Goal: Feedback & Contribution: Contribute content

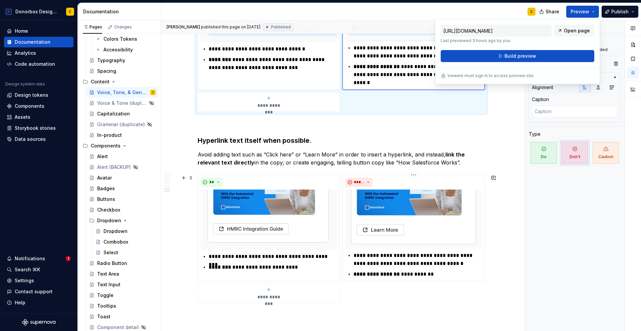
scroll to position [1607, 0]
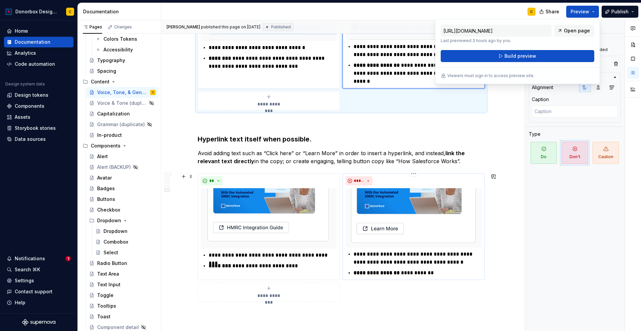
click at [397, 264] on p "**********" at bounding box center [418, 259] width 128 height 16
type textarea "*"
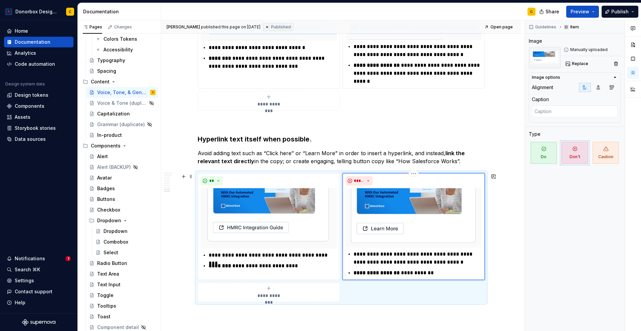
click at [391, 261] on p "**********" at bounding box center [418, 259] width 128 height 16
click at [379, 255] on p "**********" at bounding box center [418, 259] width 128 height 16
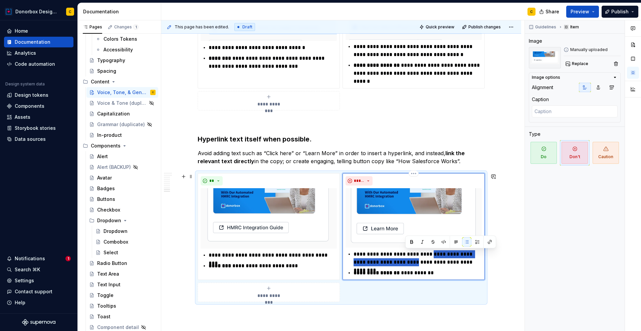
drag, startPoint x: 437, startPoint y: 254, endPoint x: 405, endPoint y: 263, distance: 33.3
click at [405, 263] on p "**********" at bounding box center [418, 259] width 128 height 16
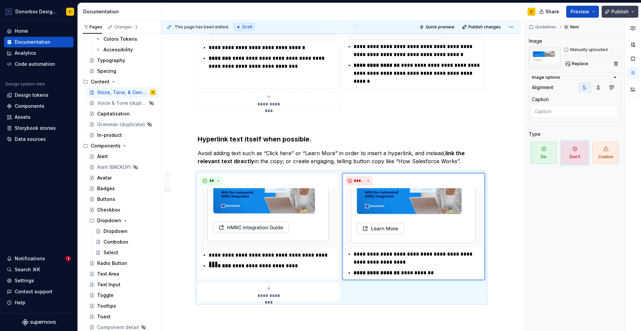
click at [619, 11] on span "Publish" at bounding box center [620, 11] width 17 height 7
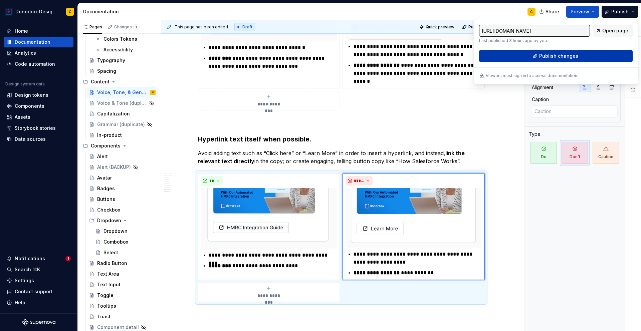
click at [571, 56] on span "Publish changes" at bounding box center [559, 56] width 39 height 7
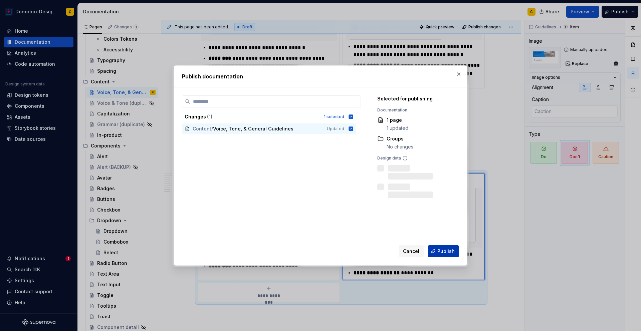
click at [444, 253] on span "Publish" at bounding box center [446, 251] width 17 height 7
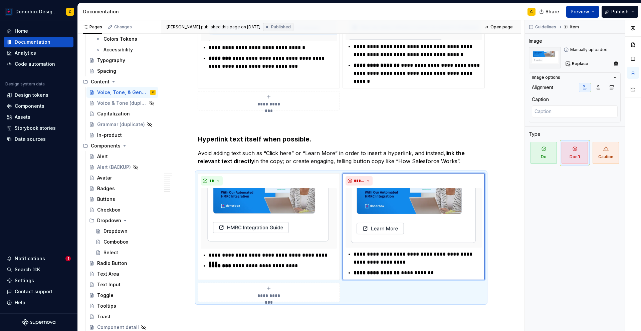
click at [588, 13] on span "Preview" at bounding box center [580, 11] width 19 height 7
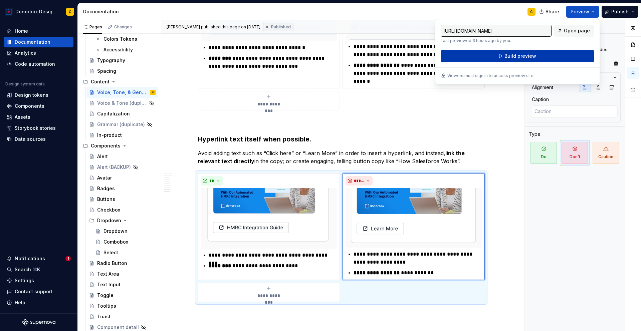
click at [533, 55] on span "Build preview" at bounding box center [521, 56] width 32 height 7
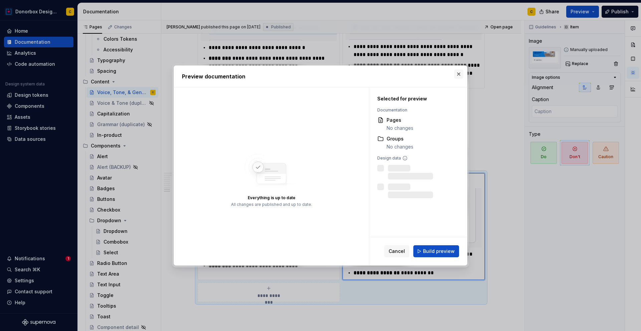
click at [459, 76] on button "button" at bounding box center [458, 73] width 9 height 9
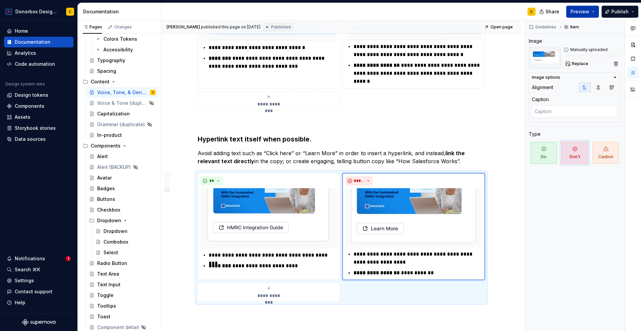
click at [581, 13] on span "Preview" at bounding box center [580, 11] width 19 height 7
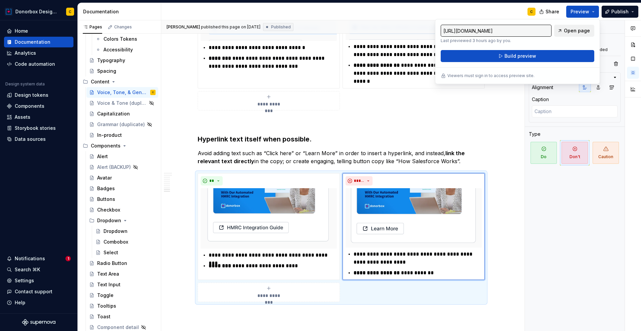
click at [574, 29] on span "Open page" at bounding box center [577, 30] width 26 height 7
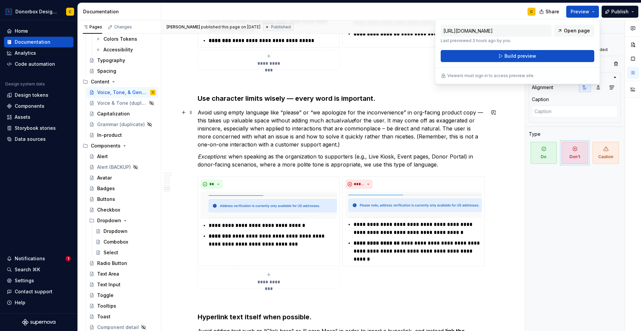
scroll to position [1428, 0]
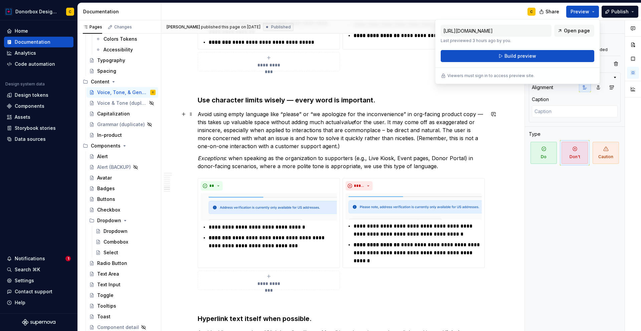
click at [264, 138] on p "Avoid using empty language like “please” or “we apologize for the inconvenience…" at bounding box center [341, 130] width 287 height 40
type textarea "*"
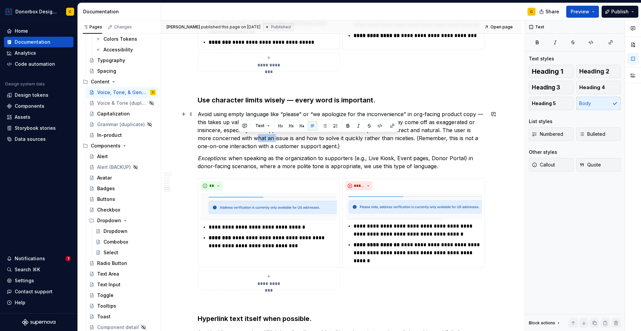
drag, startPoint x: 239, startPoint y: 138, endPoint x: 257, endPoint y: 140, distance: 18.4
click at [257, 140] on p "Avoid using empty language like “please” or “we apologize for the inconvenience…" at bounding box center [341, 130] width 287 height 40
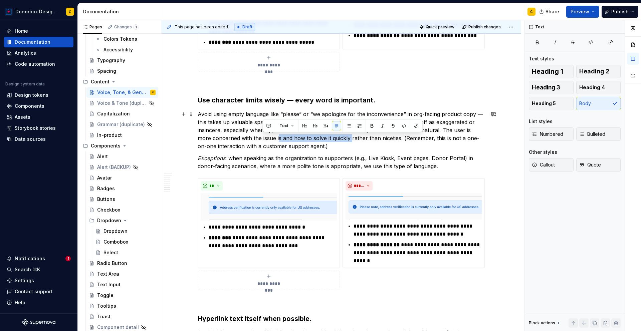
drag, startPoint x: 263, startPoint y: 138, endPoint x: 335, endPoint y: 141, distance: 72.9
click at [335, 141] on p "Avoid using empty language like “please” or “we apologize for the inconvenience…" at bounding box center [341, 130] width 287 height 40
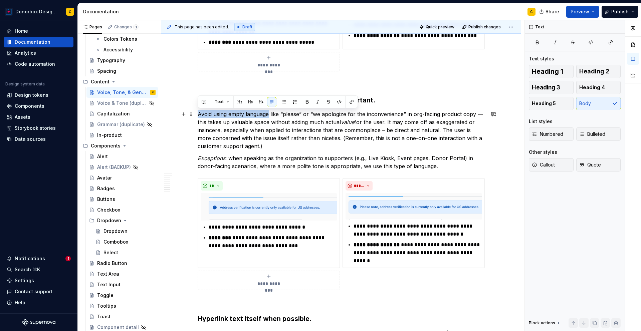
drag, startPoint x: 199, startPoint y: 113, endPoint x: 268, endPoint y: 116, distance: 69.2
click at [268, 116] on p "Avoid using empty language like “please” or “we apologize for the inconvenience…" at bounding box center [341, 130] width 287 height 40
click at [224, 114] on p "Avoid using empty language like “please” or “we apologize for the inconvenience…" at bounding box center [341, 130] width 287 height 40
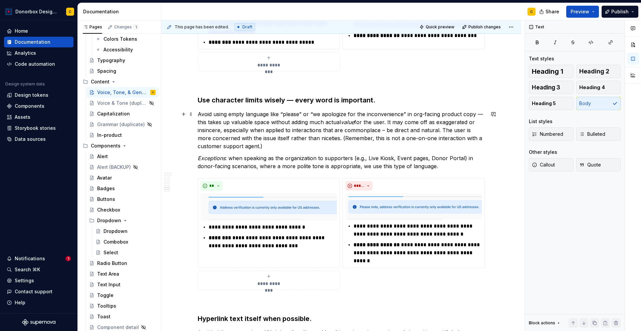
click at [226, 115] on p "Avoid using empty language like “please” or “we apologize for the inconvenience…" at bounding box center [341, 130] width 287 height 40
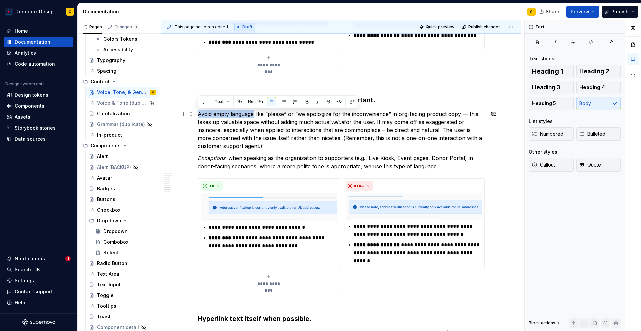
drag, startPoint x: 198, startPoint y: 114, endPoint x: 253, endPoint y: 116, distance: 54.5
click at [253, 116] on p "Avoid empty language like “please” or “we apologize for the inconvenience” in o…" at bounding box center [341, 130] width 287 height 40
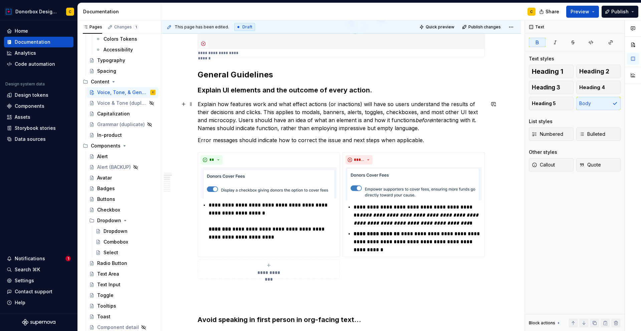
scroll to position [352, 0]
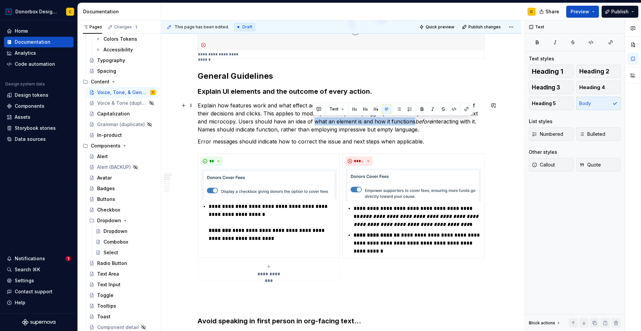
drag, startPoint x: 313, startPoint y: 121, endPoint x: 412, endPoint y: 123, distance: 98.6
click at [412, 123] on p "Explain how features work and what effect actions (or inactions) will have so u…" at bounding box center [341, 118] width 287 height 32
click at [424, 108] on button "button" at bounding box center [422, 109] width 9 height 9
click at [259, 119] on p "Explain how features work and what effect actions (or inactions) will have so u…" at bounding box center [341, 118] width 287 height 32
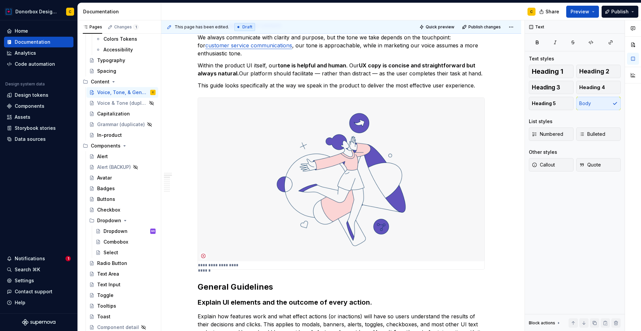
scroll to position [141, 0]
type textarea "*"
